Goal: Task Accomplishment & Management: Manage account settings

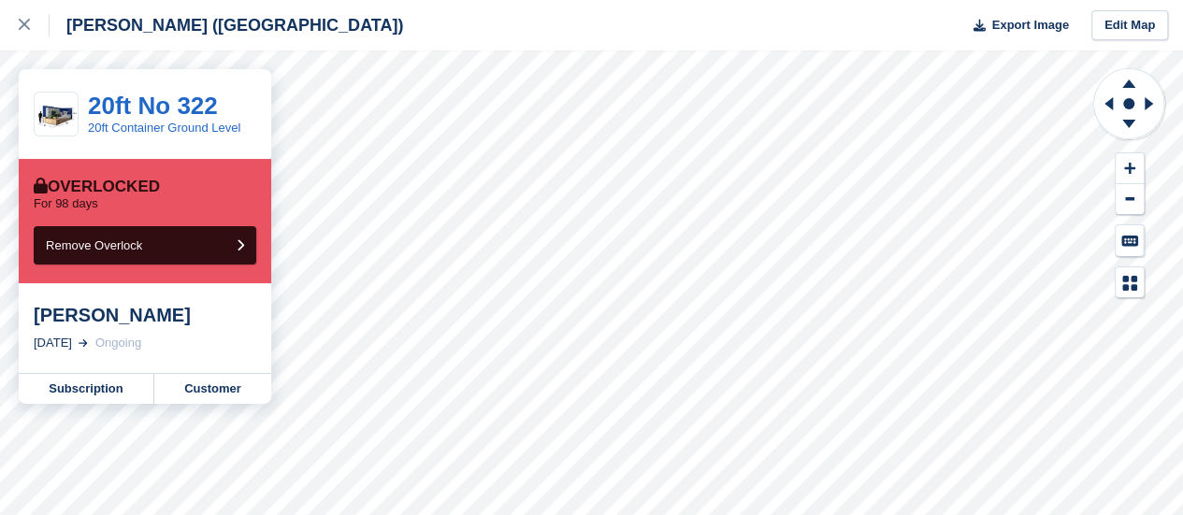
drag, startPoint x: 11, startPoint y: 19, endPoint x: 59, endPoint y: 27, distance: 48.4
click at [12, 20] on link at bounding box center [25, 25] width 50 height 50
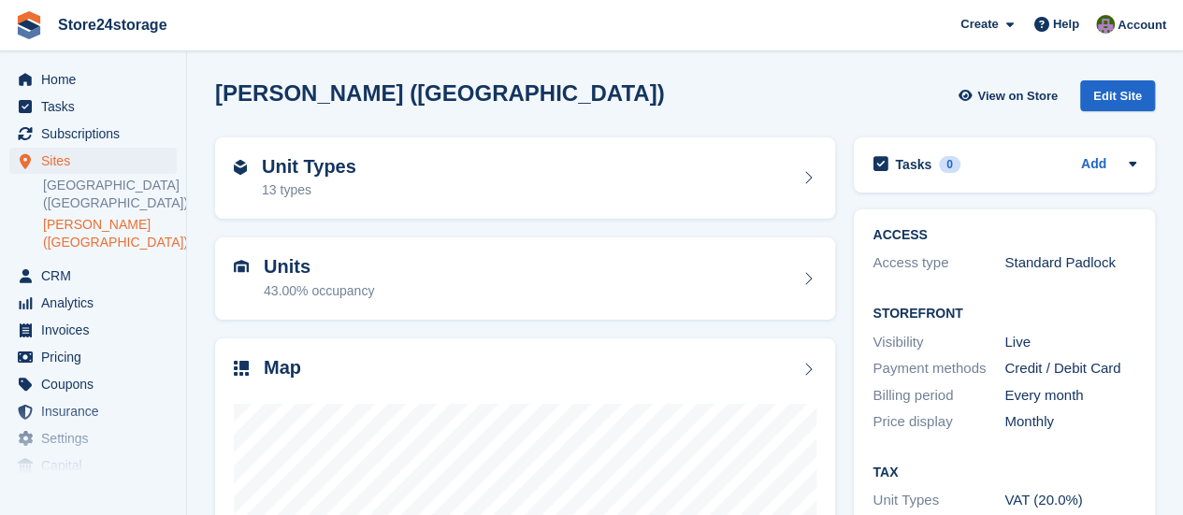
click at [108, 225] on link "[PERSON_NAME] ([GEOGRAPHIC_DATA])" at bounding box center [110, 234] width 134 height 36
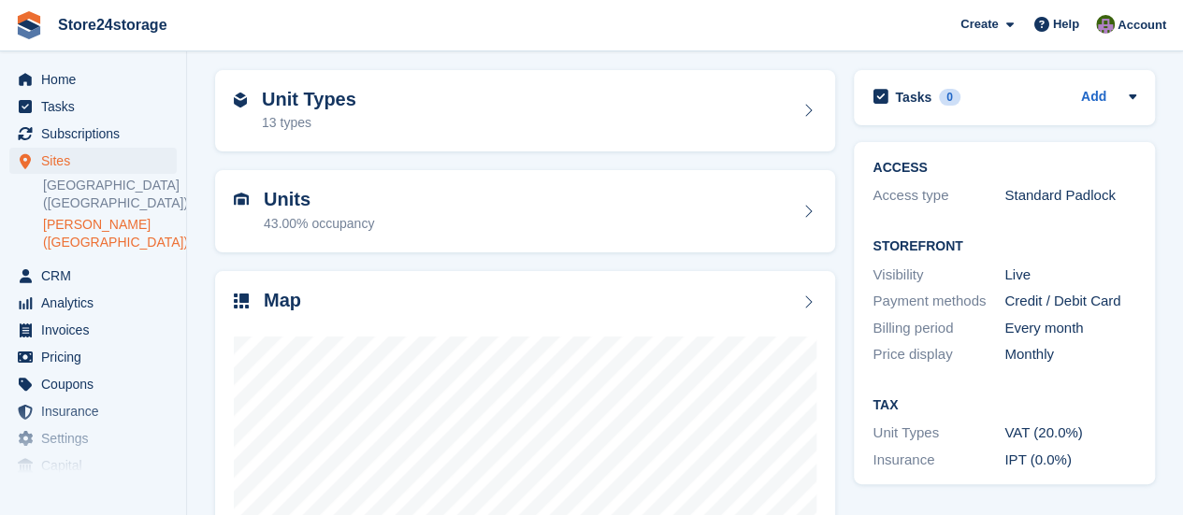
scroll to position [187, 0]
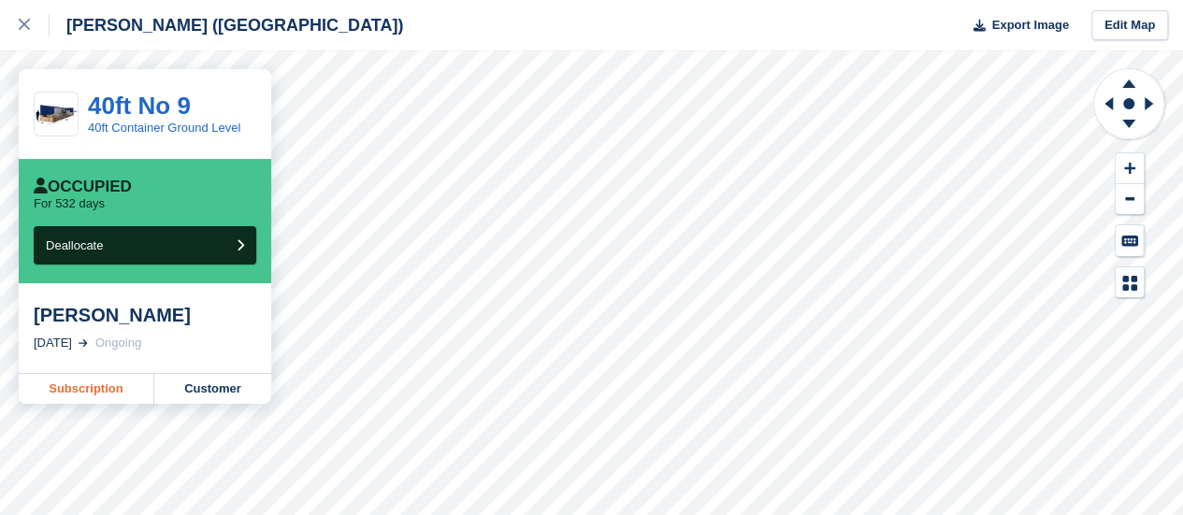
click at [96, 392] on link "Subscription" at bounding box center [87, 389] width 136 height 30
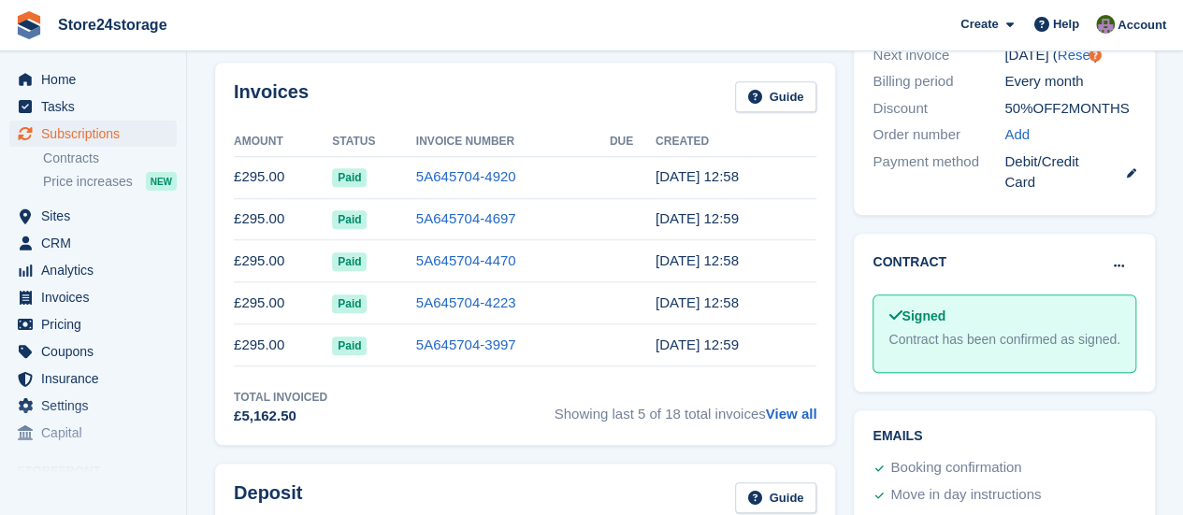
scroll to position [467, 0]
